Goal: Transaction & Acquisition: Purchase product/service

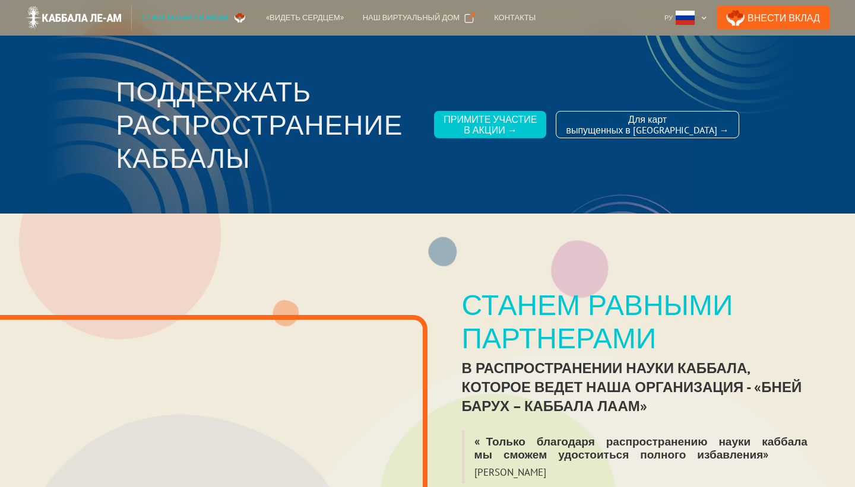
click at [802, 335] on div "Станем равными партнерами" at bounding box center [641, 321] width 359 height 66
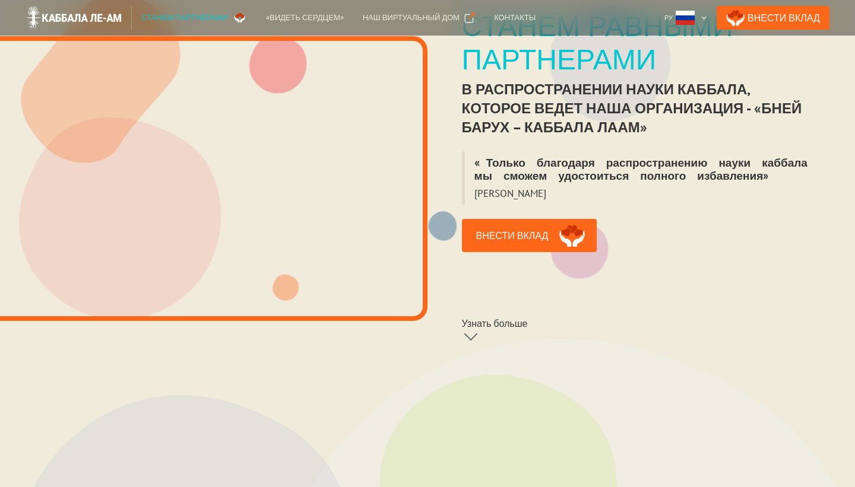
scroll to position [285, 0]
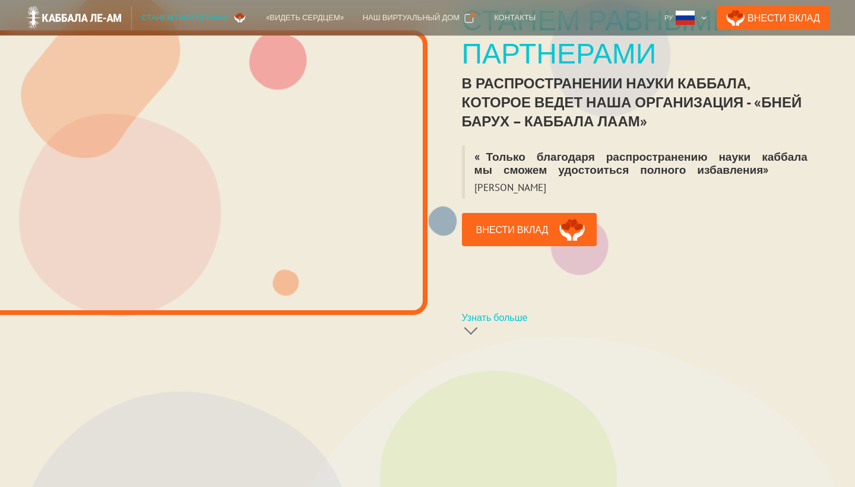
click at [472, 324] on div at bounding box center [471, 328] width 14 height 14
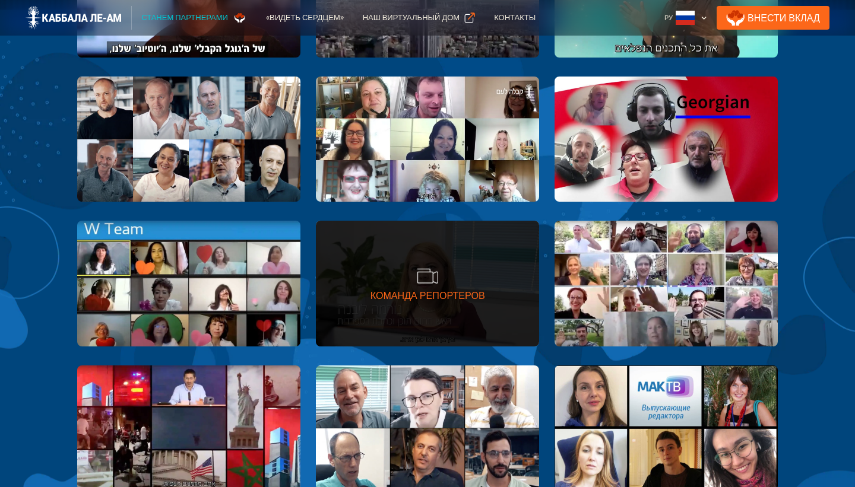
scroll to position [1330, 0]
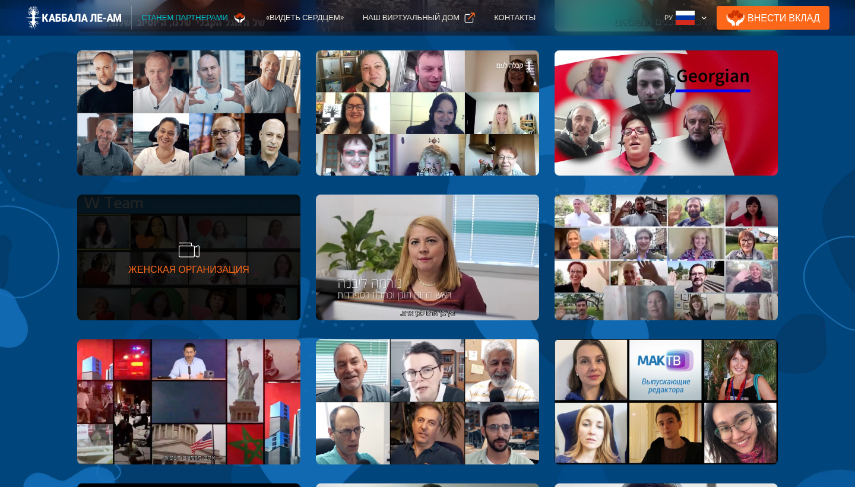
click at [202, 272] on div "Женская Организация" at bounding box center [188, 270] width 121 height 12
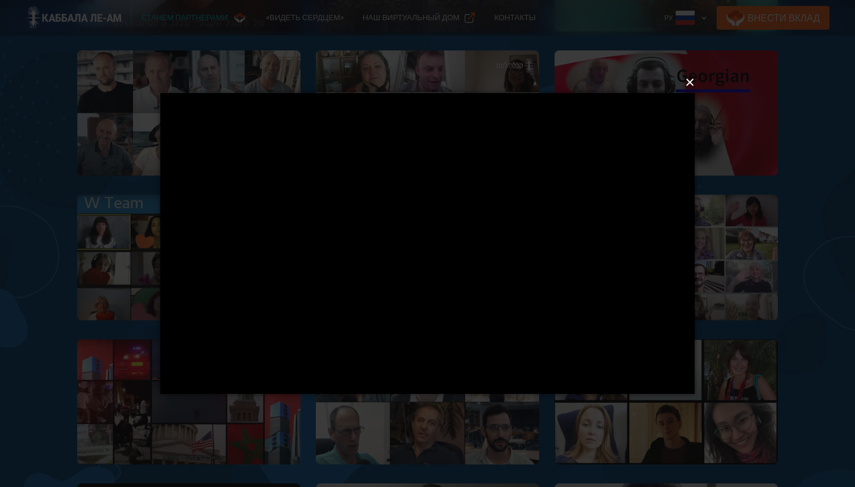
click at [690, 82] on button "×" at bounding box center [431, 82] width 534 height 26
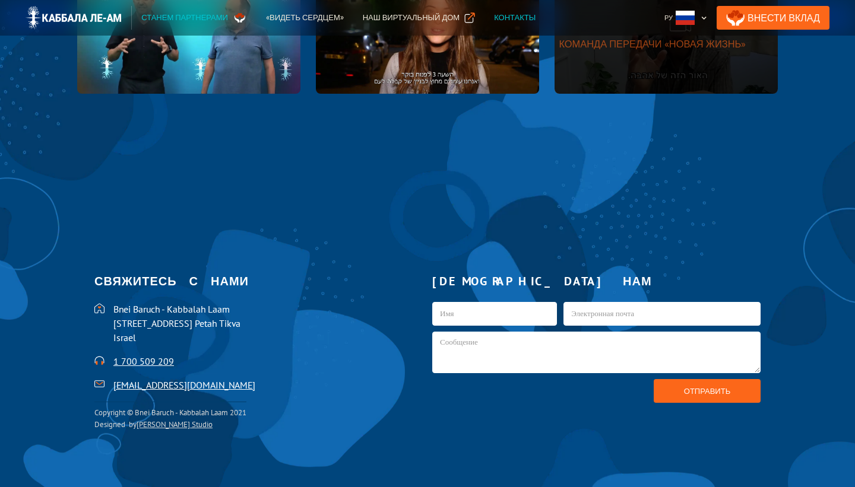
scroll to position [2588, 0]
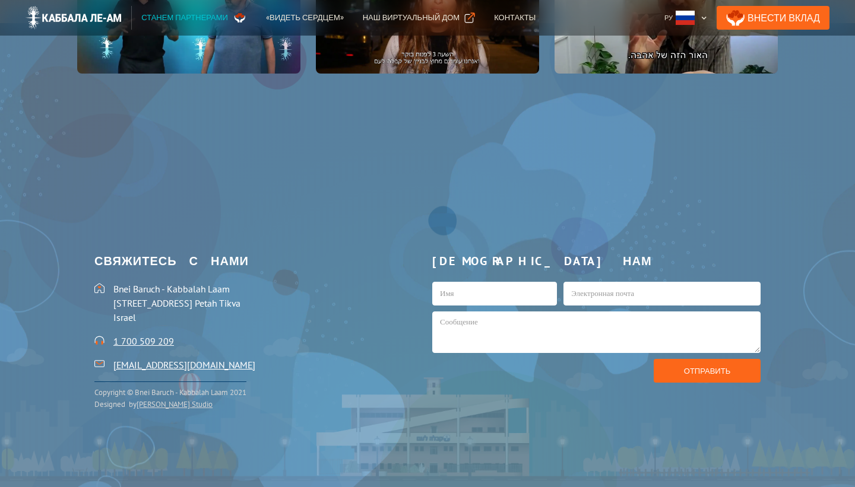
scroll to position [285, 0]
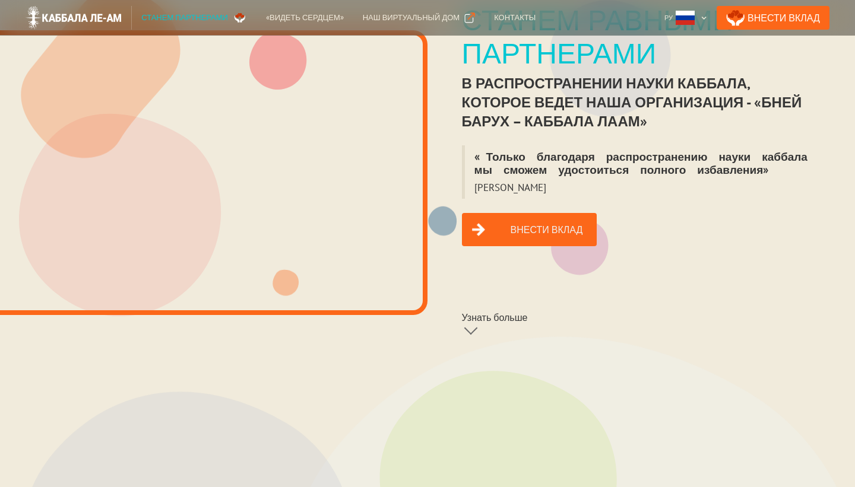
click at [502, 223] on link "Внести вклад" at bounding box center [529, 229] width 135 height 33
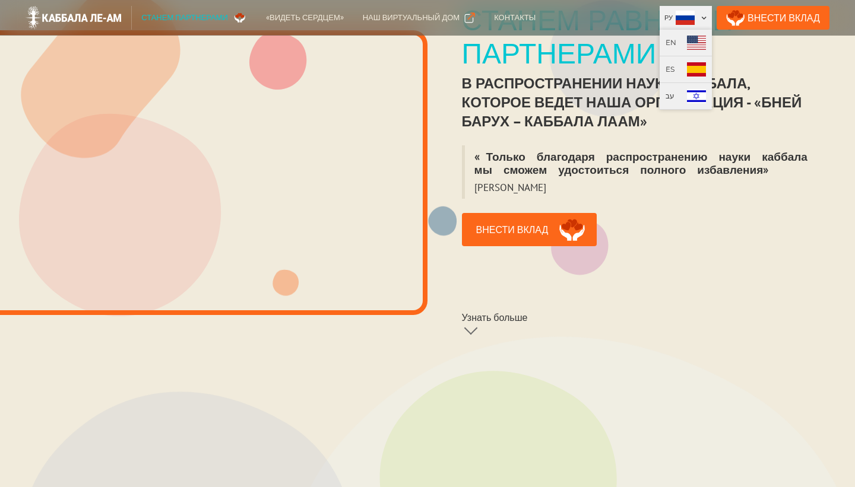
click at [707, 18] on div at bounding box center [703, 18] width 7 height 7
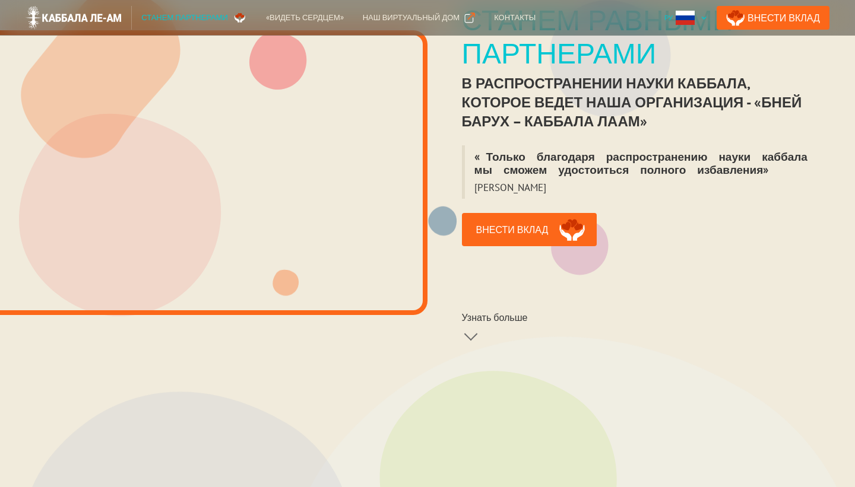
click at [707, 18] on div at bounding box center [703, 18] width 7 height 7
click at [781, 17] on link "Внести Вклад" at bounding box center [772, 18] width 113 height 24
